Goal: Navigation & Orientation: Find specific page/section

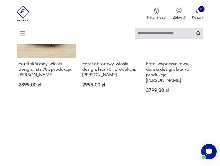
scroll to position [723, 0]
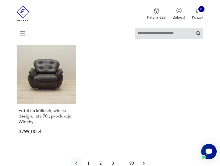
click at [143, 161] on icon "button" at bounding box center [144, 164] width 6 height 6
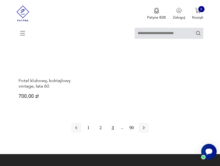
scroll to position [751, 0]
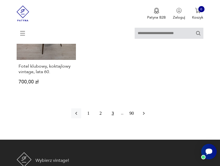
click at [144, 112] on icon "button" at bounding box center [144, 113] width 2 height 3
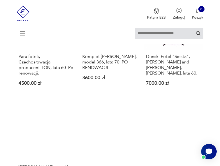
scroll to position [695, 0]
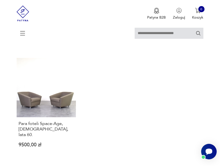
scroll to position [695, 0]
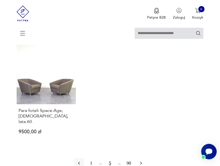
click at [142, 161] on icon "button" at bounding box center [141, 164] width 6 height 6
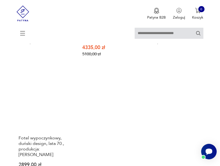
scroll to position [723, 0]
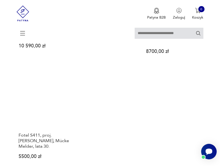
scroll to position [723, 0]
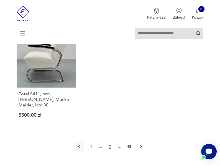
click at [141, 144] on icon "button" at bounding box center [141, 147] width 6 height 6
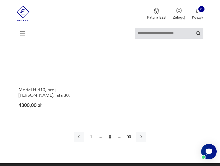
scroll to position [723, 0]
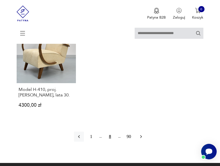
click at [141, 135] on icon "button" at bounding box center [141, 136] width 2 height 3
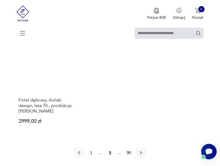
scroll to position [723, 0]
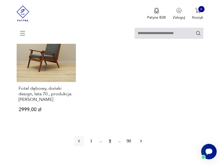
click at [141, 140] on icon "button" at bounding box center [141, 141] width 2 height 3
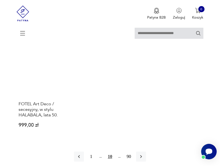
scroll to position [723, 0]
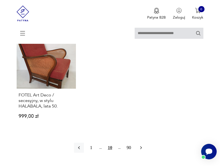
click at [141, 146] on icon "button" at bounding box center [141, 147] width 2 height 3
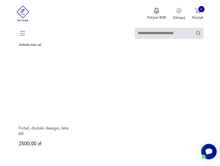
scroll to position [723, 0]
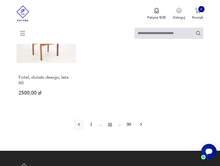
click at [140, 122] on icon "button" at bounding box center [141, 125] width 6 height 6
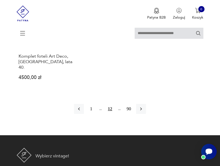
scroll to position [751, 0]
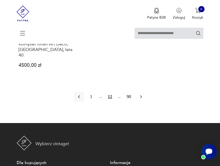
click at [141, 95] on icon "button" at bounding box center [141, 96] width 2 height 3
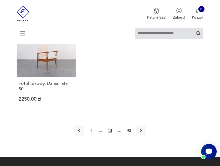
scroll to position [751, 0]
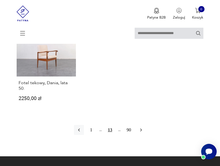
click at [141, 127] on icon "button" at bounding box center [141, 130] width 6 height 6
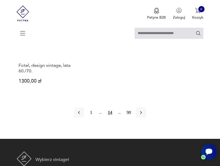
scroll to position [806, 0]
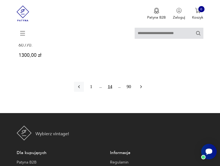
click at [141, 85] on icon "button" at bounding box center [141, 86] width 2 height 3
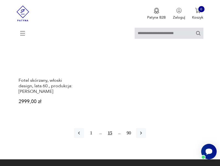
scroll to position [751, 0]
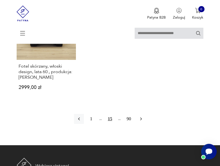
click at [141, 118] on icon "button" at bounding box center [141, 119] width 2 height 3
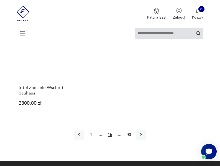
scroll to position [723, 0]
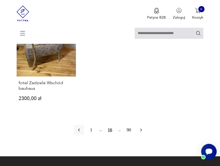
click at [141, 127] on icon "button" at bounding box center [141, 130] width 6 height 6
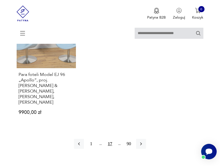
scroll to position [751, 0]
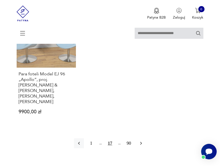
click at [140, 141] on icon "button" at bounding box center [141, 144] width 6 height 6
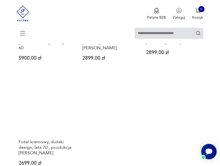
scroll to position [695, 0]
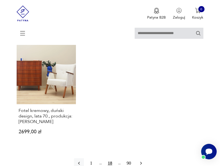
click at [141, 161] on icon "button" at bounding box center [141, 164] width 6 height 6
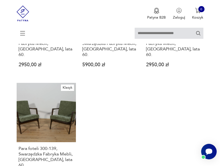
scroll to position [723, 0]
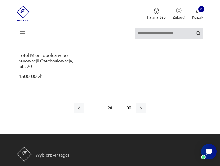
scroll to position [779, 0]
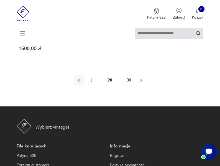
click at [140, 77] on icon "button" at bounding box center [141, 80] width 6 height 6
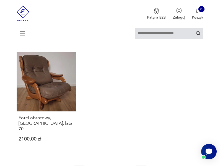
scroll to position [723, 0]
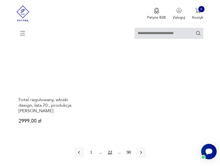
scroll to position [723, 0]
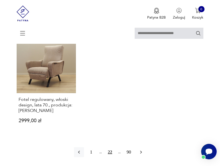
click at [141, 149] on icon "button" at bounding box center [141, 152] width 6 height 6
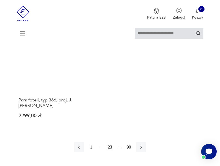
scroll to position [751, 0]
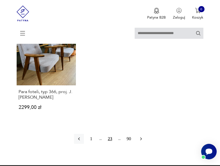
click at [141, 138] on icon "button" at bounding box center [141, 139] width 2 height 3
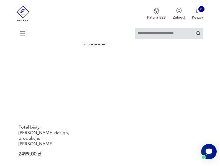
scroll to position [723, 0]
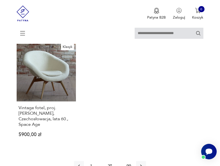
scroll to position [723, 0]
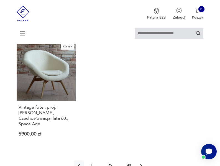
click at [141, 163] on icon "button" at bounding box center [141, 166] width 6 height 6
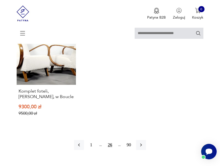
scroll to position [723, 0]
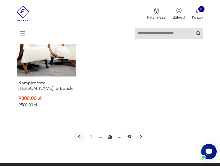
click at [141, 135] on icon "button" at bounding box center [141, 136] width 2 height 3
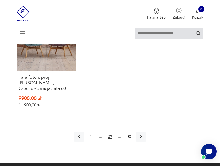
scroll to position [779, 0]
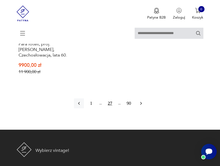
click at [141, 101] on icon "button" at bounding box center [141, 104] width 6 height 6
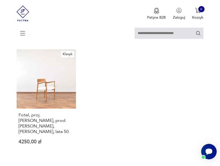
scroll to position [751, 0]
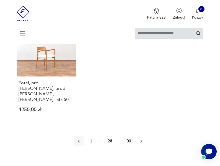
click at [141, 140] on icon "button" at bounding box center [141, 141] width 2 height 3
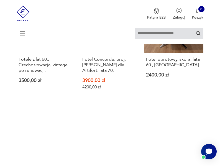
scroll to position [695, 0]
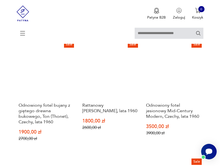
scroll to position [280, 0]
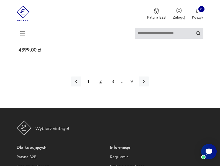
scroll to position [785, 0]
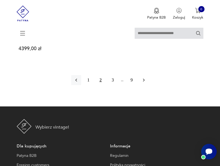
click at [144, 79] on icon "button" at bounding box center [144, 80] width 2 height 3
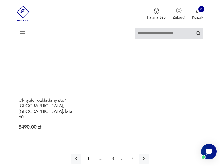
scroll to position [730, 0]
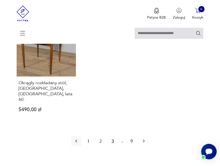
click at [143, 138] on icon "button" at bounding box center [144, 141] width 6 height 6
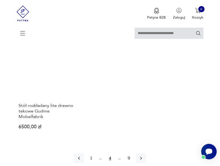
scroll to position [730, 0]
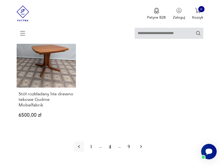
click at [142, 145] on icon "button" at bounding box center [141, 146] width 2 height 3
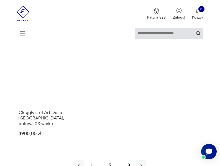
scroll to position [702, 0]
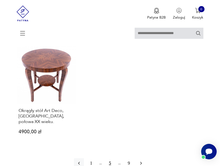
click at [141, 162] on icon "button" at bounding box center [141, 163] width 2 height 3
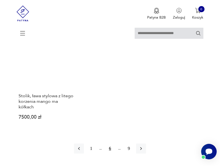
scroll to position [730, 0]
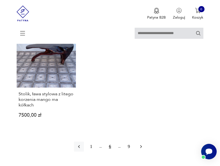
click at [142, 145] on icon "button" at bounding box center [141, 146] width 2 height 3
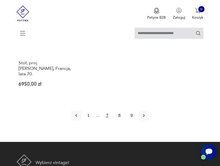
scroll to position [758, 0]
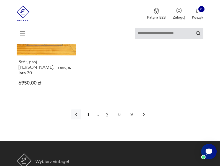
click at [144, 113] on icon "button" at bounding box center [144, 114] width 2 height 3
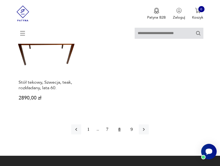
scroll to position [730, 0]
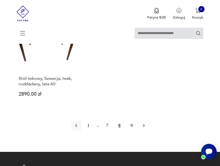
click at [144, 124] on icon "button" at bounding box center [144, 125] width 2 height 3
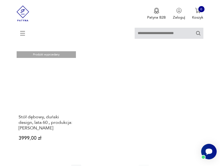
scroll to position [730, 0]
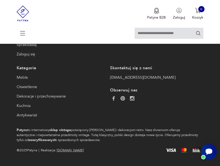
scroll to position [730, 0]
